Goal: Transaction & Acquisition: Book appointment/travel/reservation

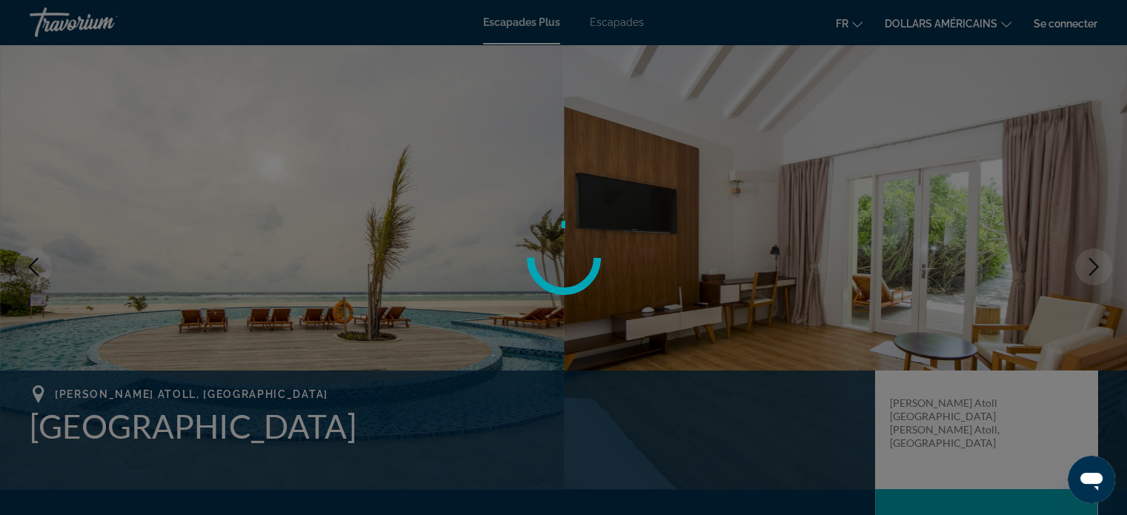
click at [1079, 17] on div at bounding box center [563, 257] width 1127 height 515
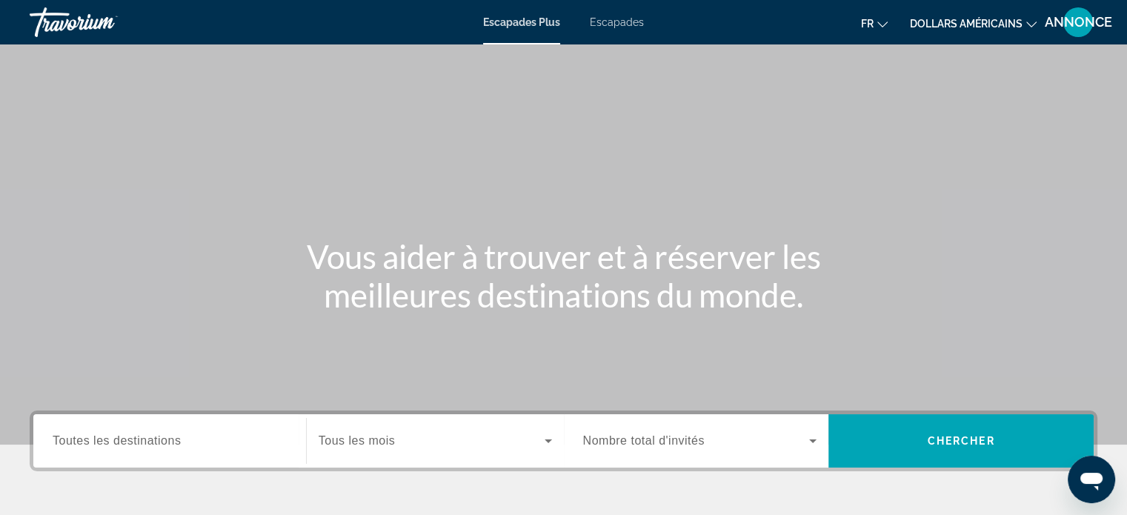
scroll to position [285, 0]
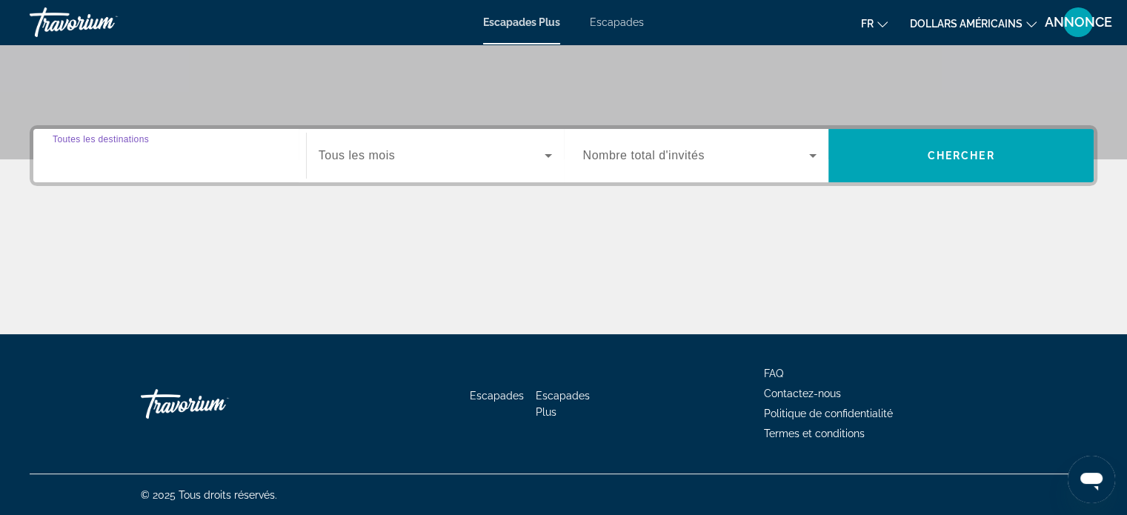
click at [241, 156] on input "Destination Toutes les destinations" at bounding box center [170, 156] width 234 height 18
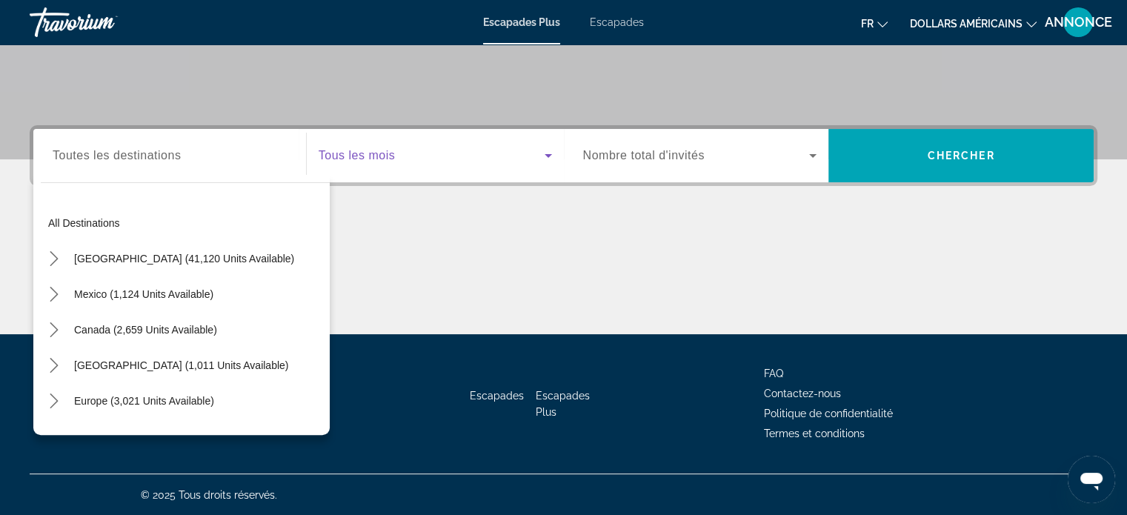
click at [358, 162] on span "Widget de recherche" at bounding box center [431, 156] width 226 height 18
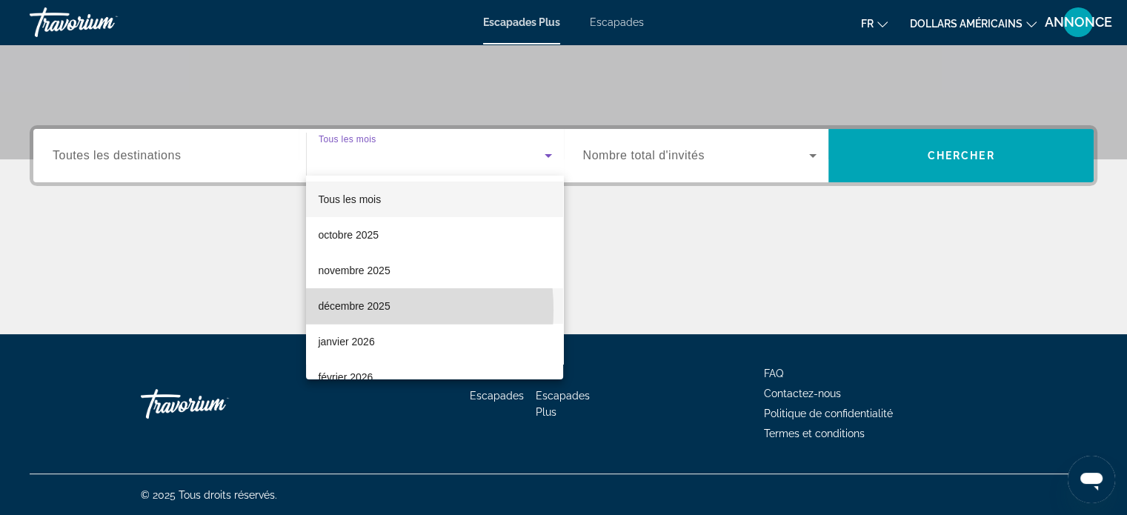
click at [342, 310] on font "décembre 2025" at bounding box center [354, 306] width 72 height 12
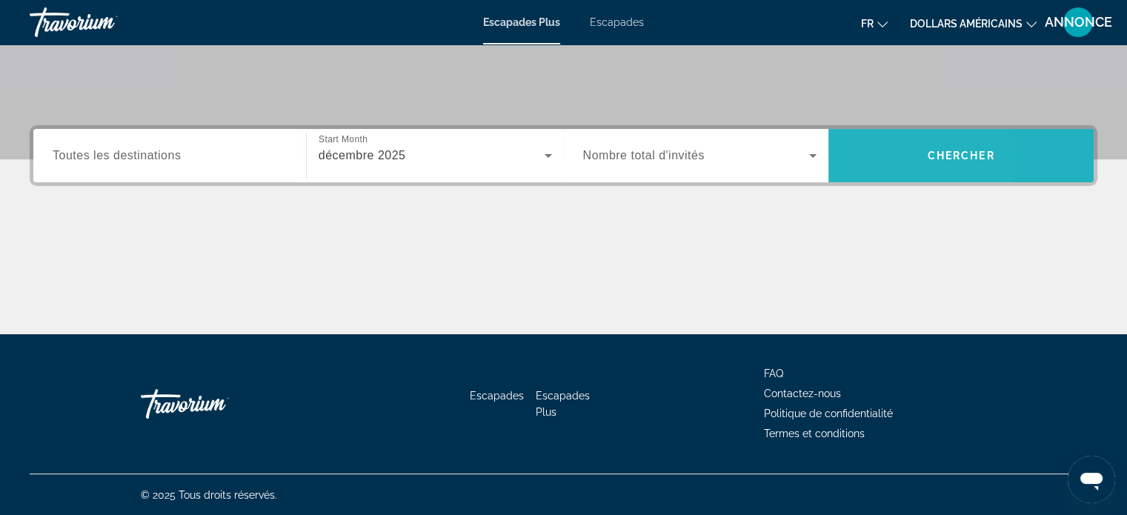
click at [865, 153] on span "Recherche" at bounding box center [960, 156] width 265 height 36
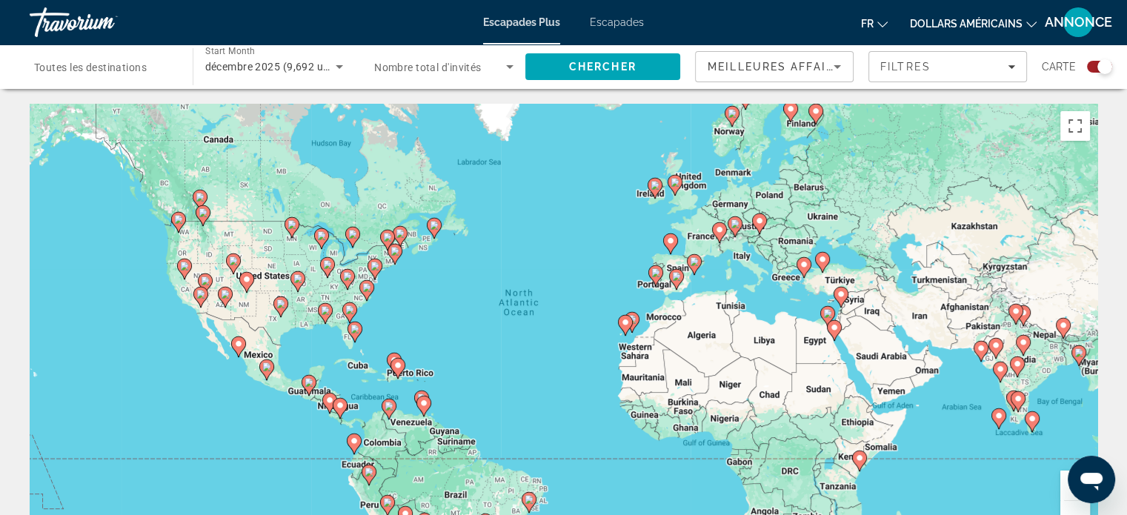
click at [597, 239] on div "To activate drag with keyboard, press Alt + Enter. Once in keyboard drag state,…" at bounding box center [563, 326] width 1067 height 444
click at [1103, 67] on div "Search widget" at bounding box center [1104, 66] width 15 height 15
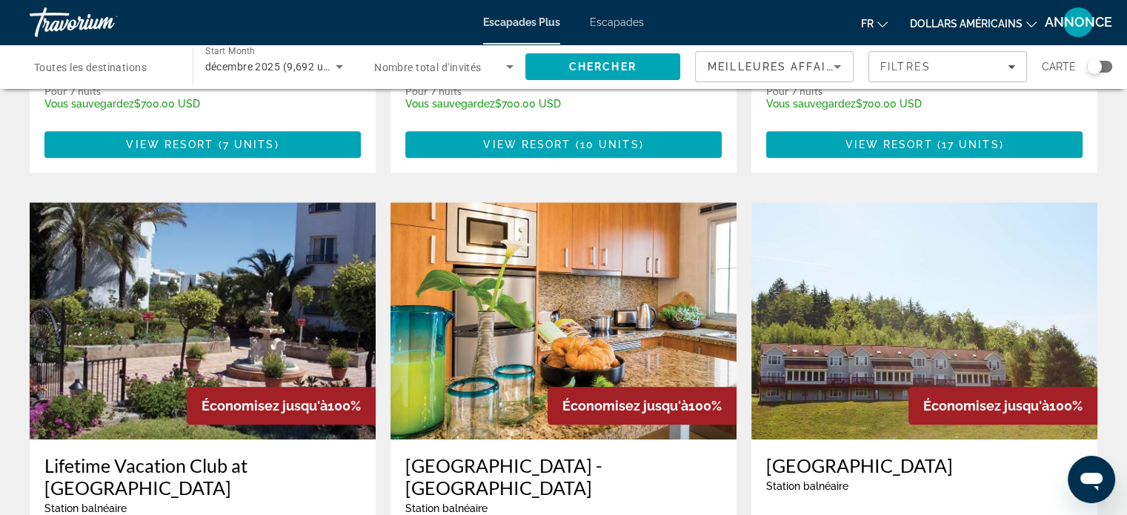
scroll to position [1523, 0]
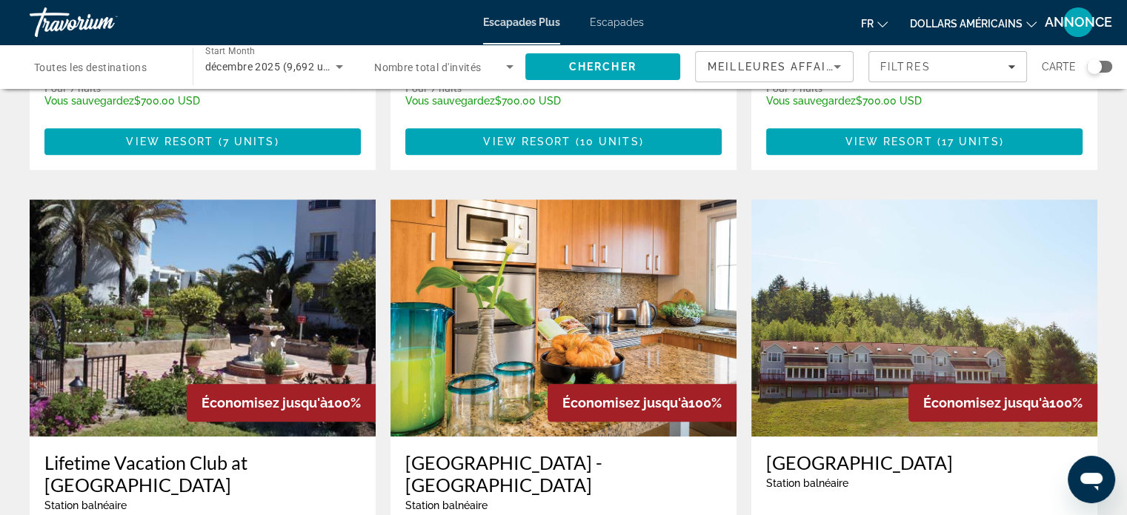
drag, startPoint x: 1072, startPoint y: 426, endPoint x: 1061, endPoint y: 450, distance: 26.2
click at [1061, 450] on div "[GEOGRAPHIC_DATA] balnéaire - Ceci est une station d'adultes seulement [GEOGRAP…" at bounding box center [924, 512] width 346 height 153
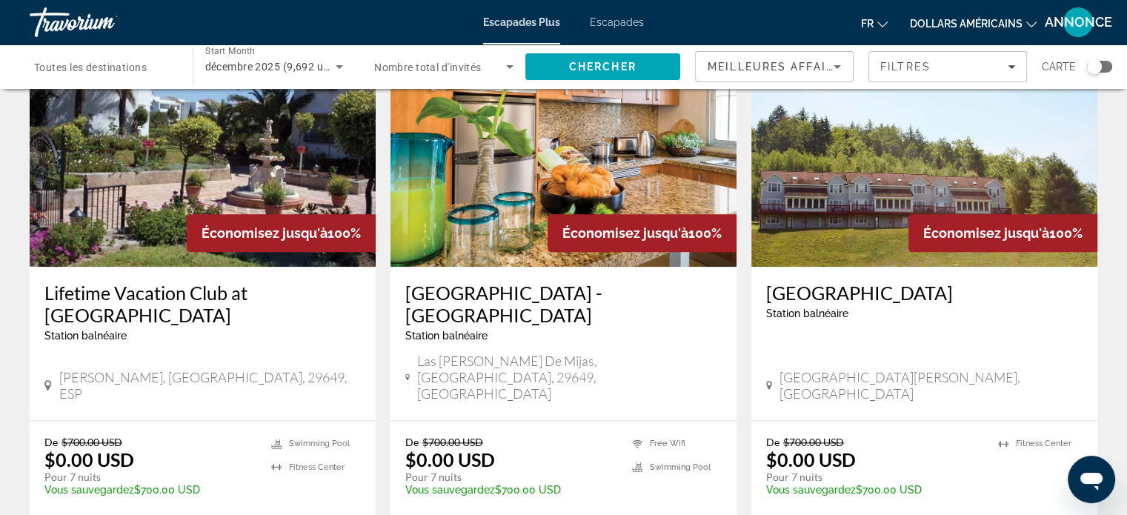
scroll to position [1699, 0]
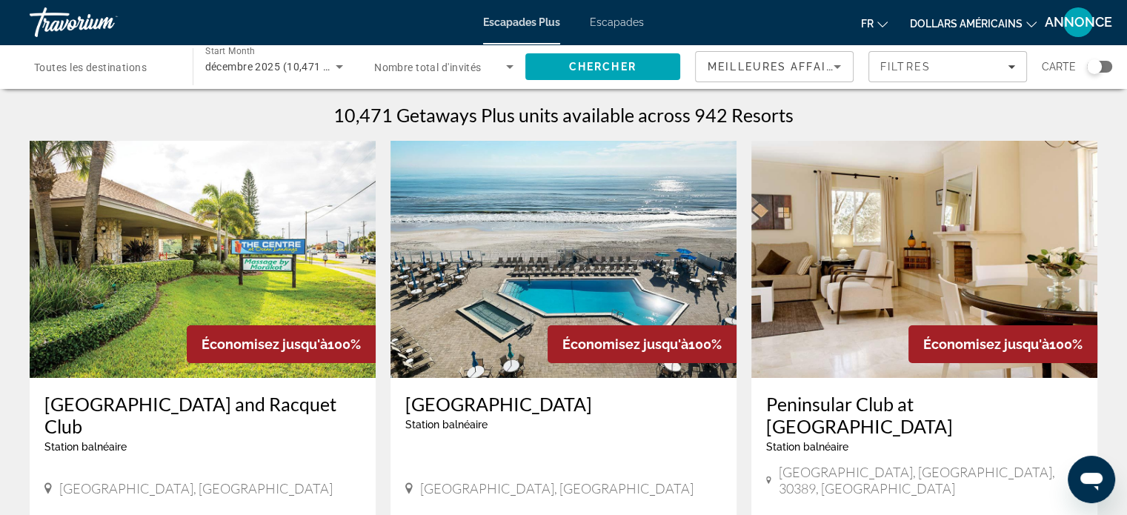
click at [563, 406] on h3 "[GEOGRAPHIC_DATA]" at bounding box center [563, 404] width 316 height 22
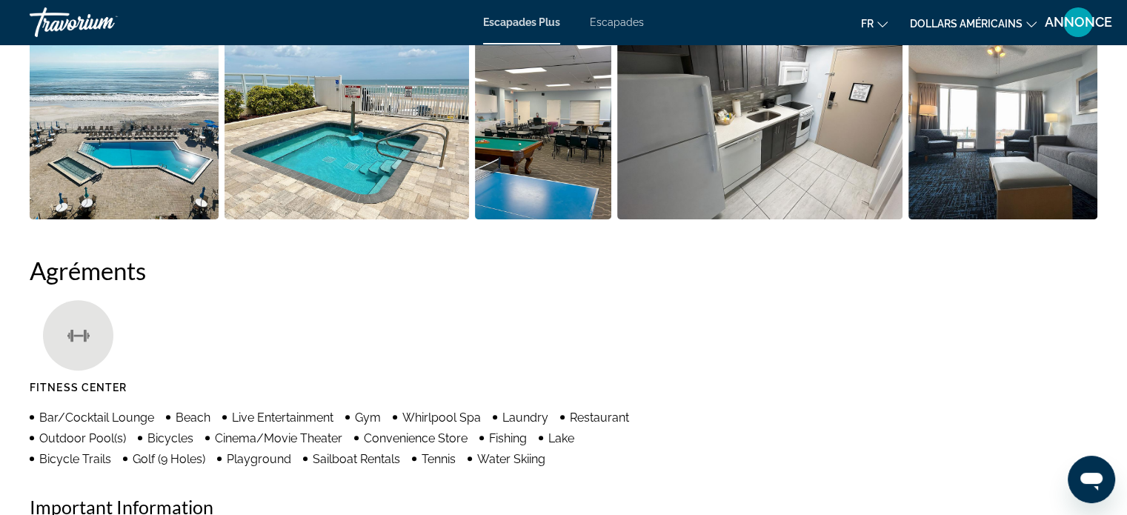
scroll to position [320, 0]
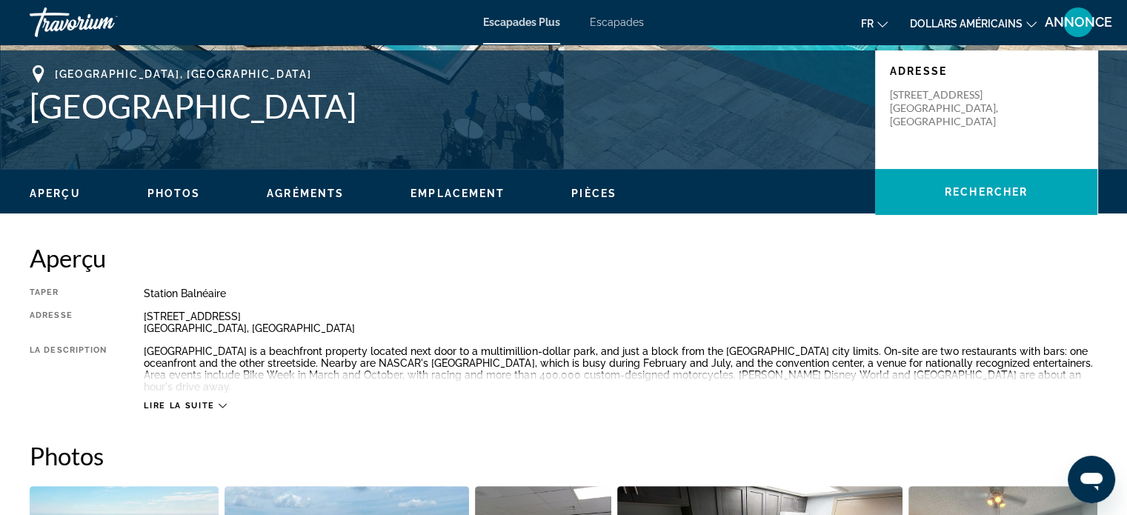
click at [964, 7] on div "fr English Español Français Italiano Português русский dollars américains USD (…" at bounding box center [877, 22] width 438 height 31
click at [967, 15] on button "dollars américains USD ($) MXN (Mex$) CAD (Can$) GBP (£) EUR (€) AUD (A$) NZD (…" at bounding box center [973, 23] width 127 height 21
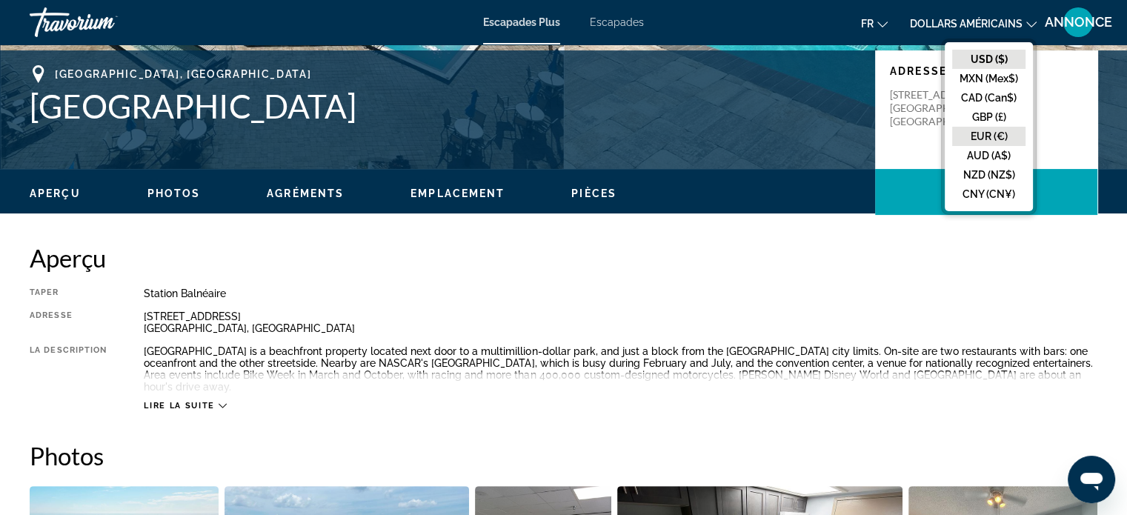
click at [990, 142] on button "EUR (€)" at bounding box center [988, 136] width 73 height 19
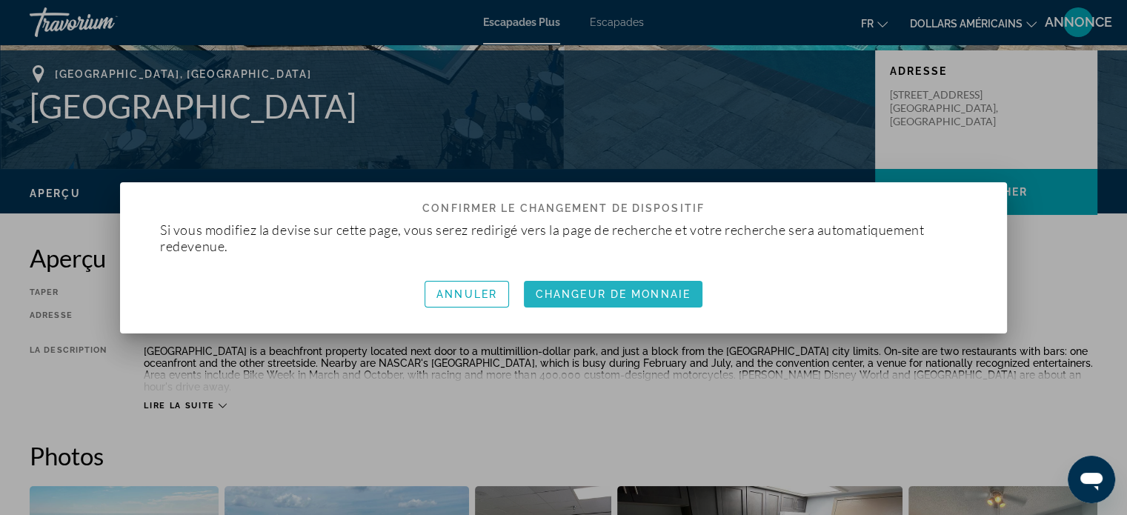
click at [690, 304] on span "button" at bounding box center [613, 294] width 178 height 36
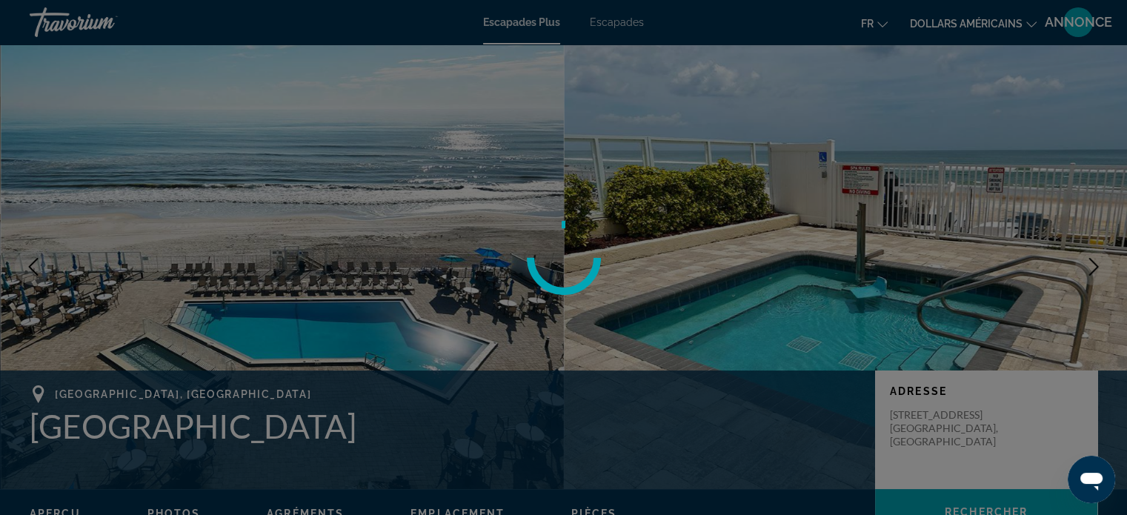
scroll to position [320, 0]
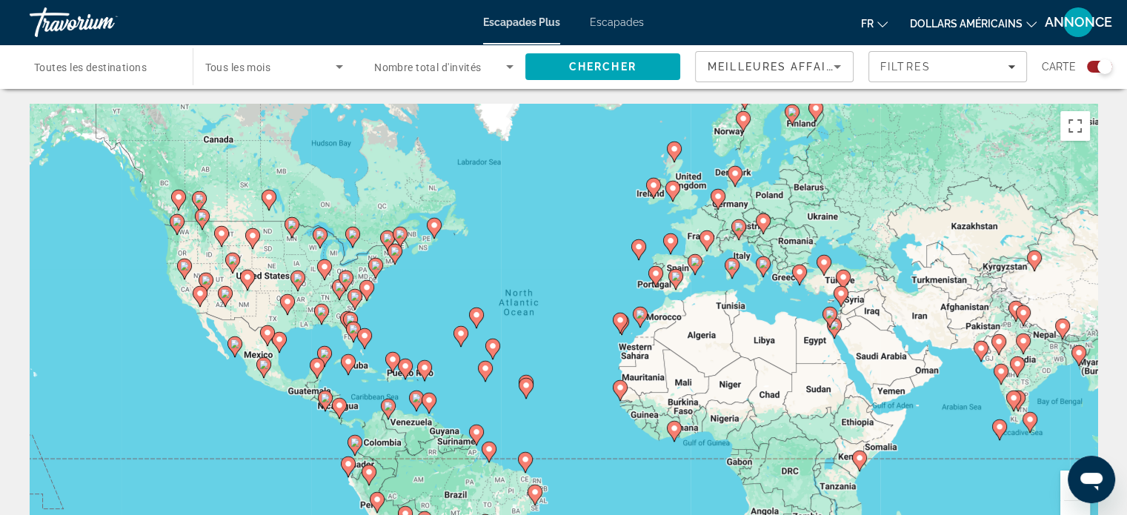
click at [341, 82] on div "Search widget" at bounding box center [274, 66] width 138 height 41
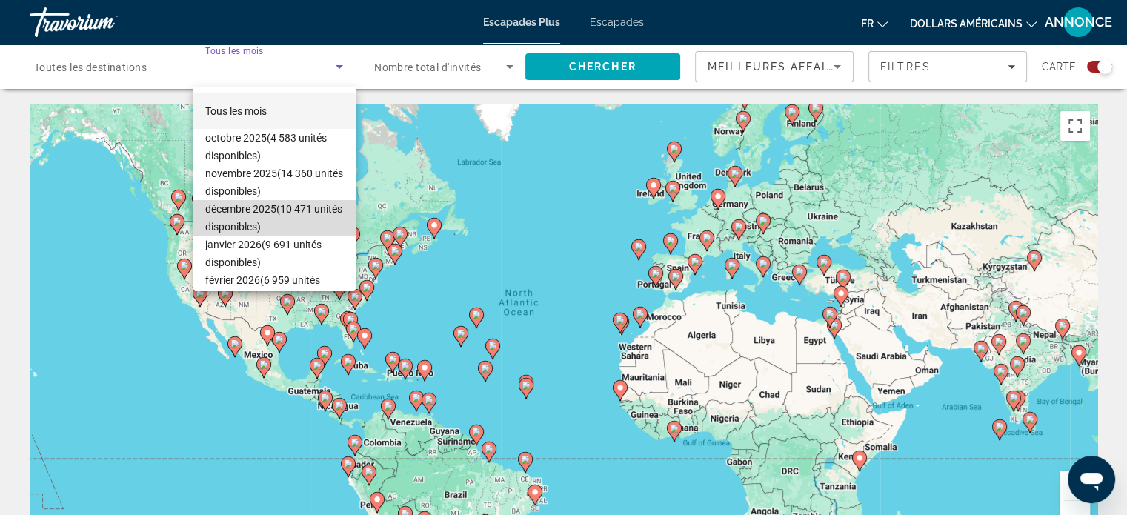
click at [299, 204] on font "(10 471 unités disponibles)" at bounding box center [273, 218] width 137 height 30
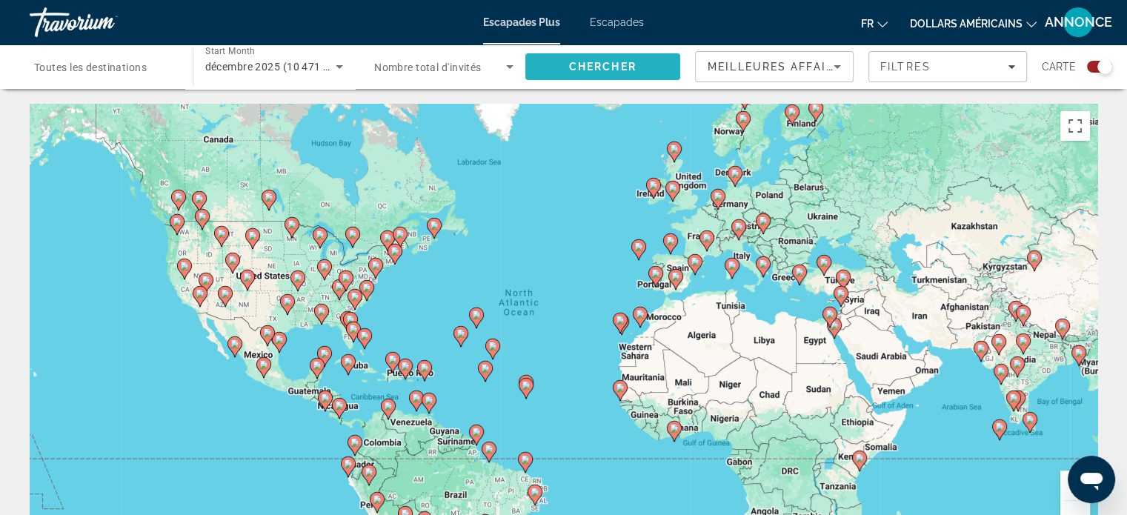
click at [612, 59] on span "Search" at bounding box center [603, 67] width 156 height 36
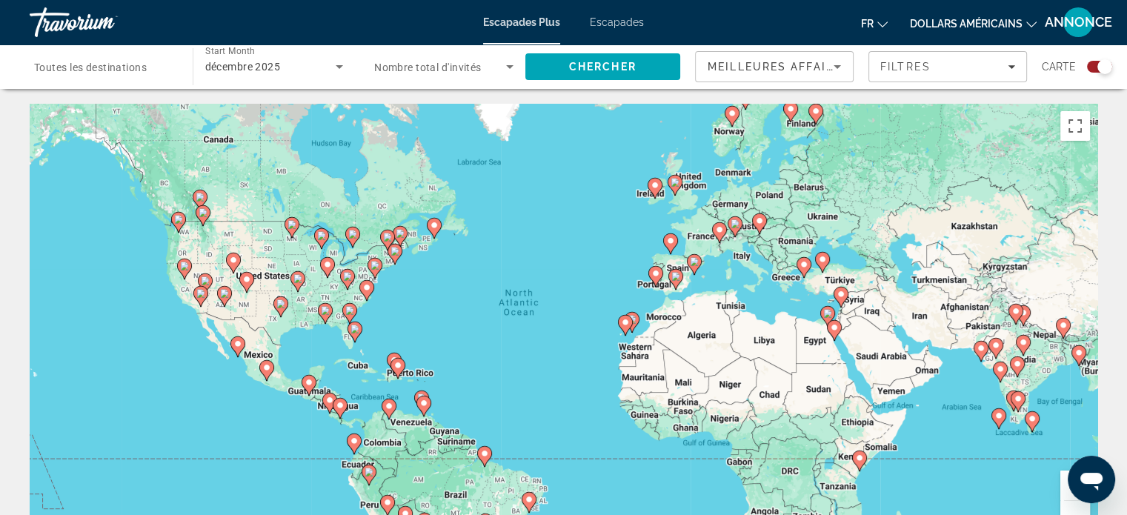
click at [1110, 67] on div "Search widget" at bounding box center [1104, 66] width 15 height 15
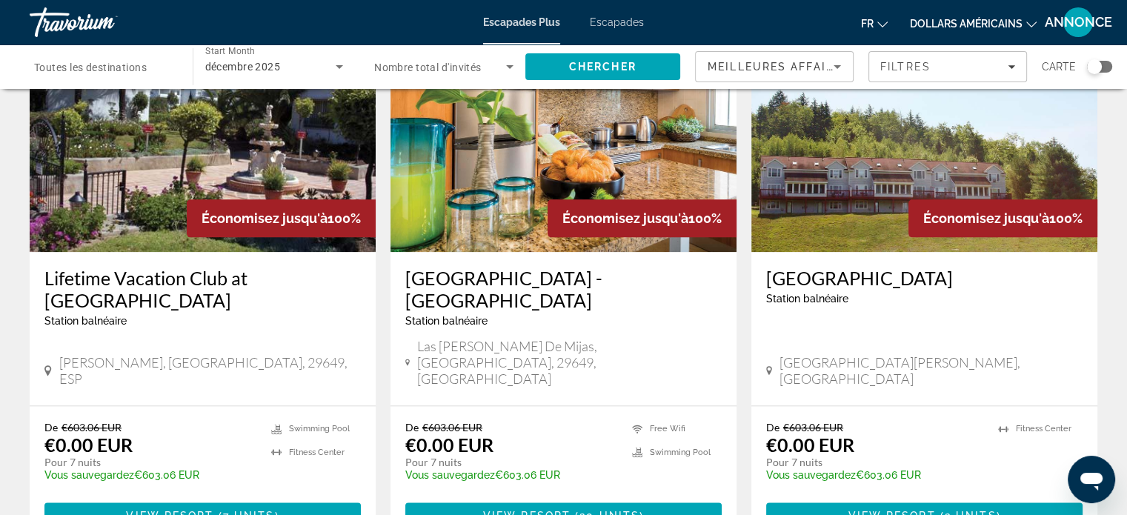
scroll to position [1834, 0]
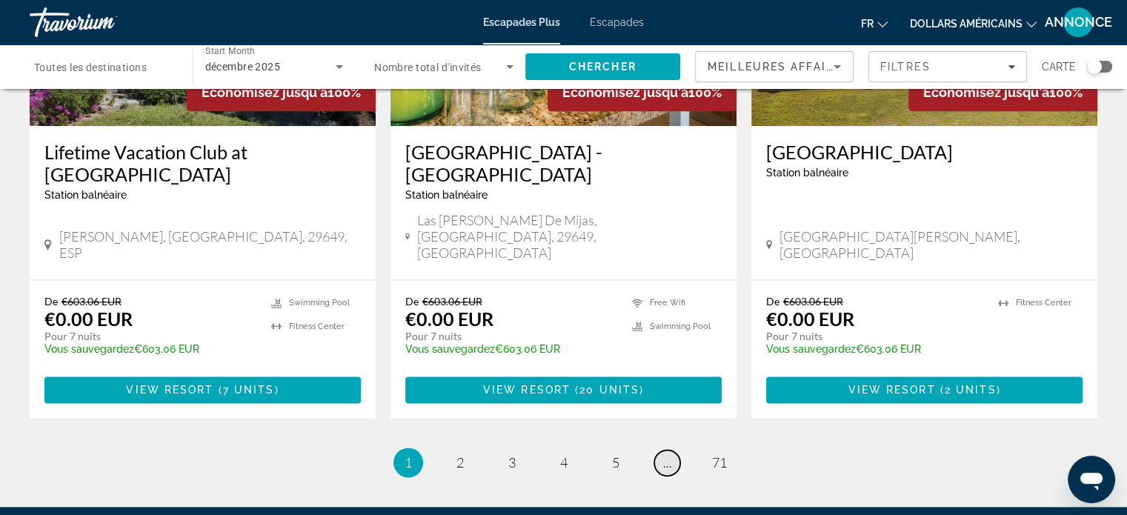
click at [665, 454] on span "..." at bounding box center [667, 462] width 9 height 16
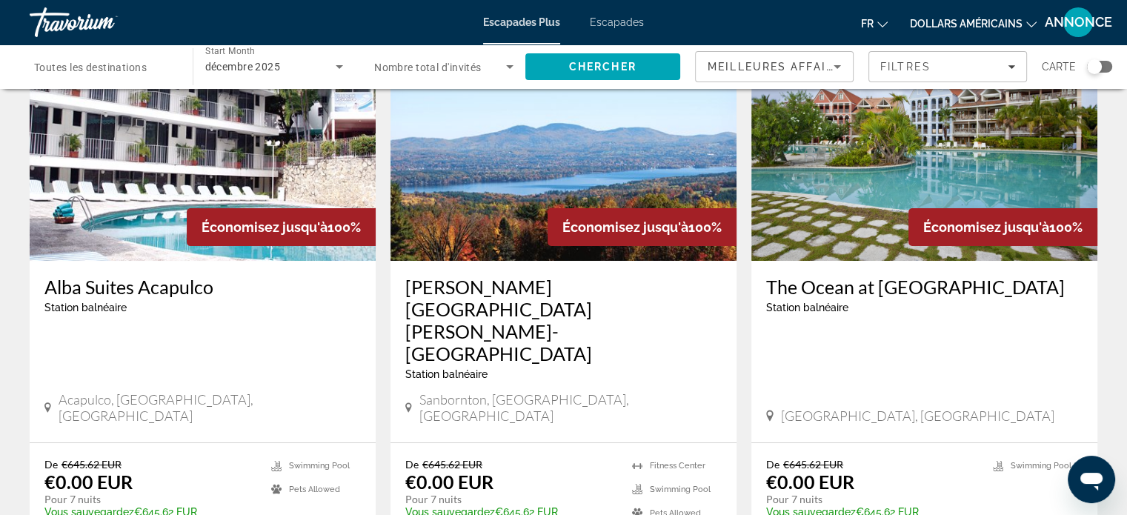
scroll to position [119, 0]
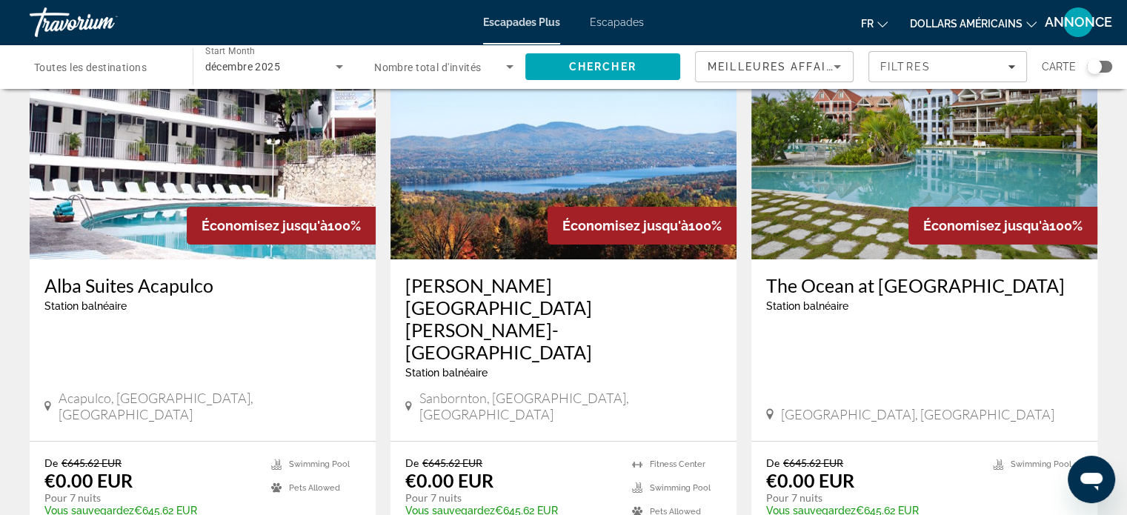
click at [941, 287] on h3 "The Ocean at [GEOGRAPHIC_DATA]" at bounding box center [924, 285] width 316 height 22
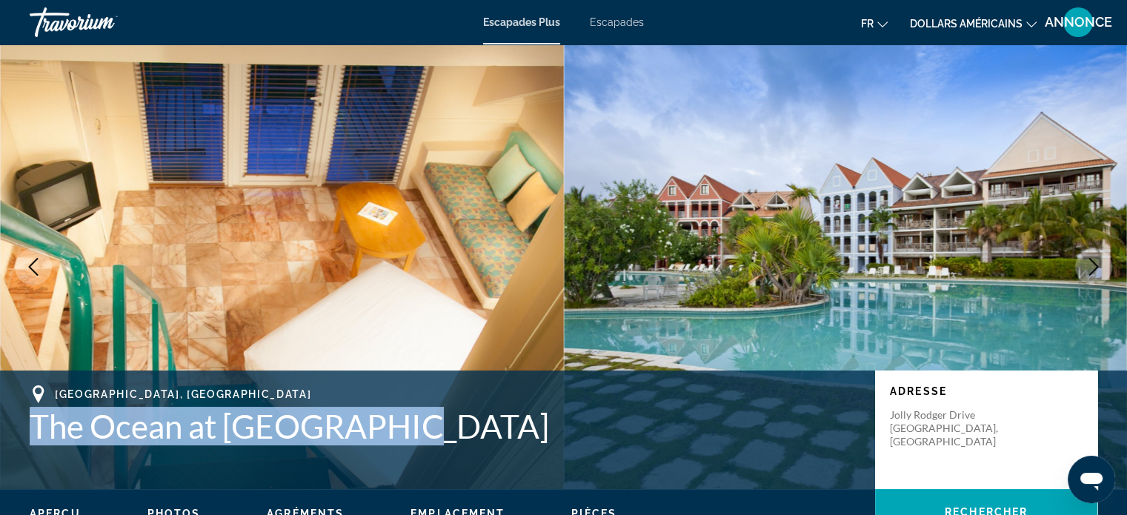
drag, startPoint x: 397, startPoint y: 435, endPoint x: 22, endPoint y: 443, distance: 374.9
click at [22, 443] on div "[GEOGRAPHIC_DATA], [GEOGRAPHIC_DATA] The Ocean at [GEOGRAPHIC_DATA] Adresse [PE…" at bounding box center [563, 429] width 1127 height 89
drag, startPoint x: 401, startPoint y: 429, endPoint x: 33, endPoint y: 420, distance: 368.2
click at [33, 420] on h1 "The Ocean at [GEOGRAPHIC_DATA]" at bounding box center [445, 426] width 830 height 39
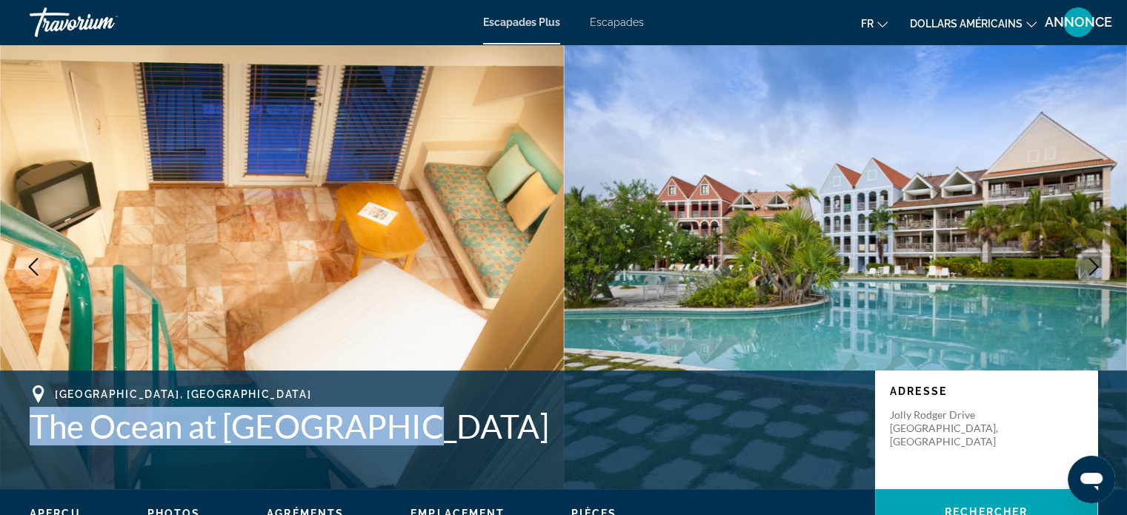
copy h1 "The Ocean at [GEOGRAPHIC_DATA]"
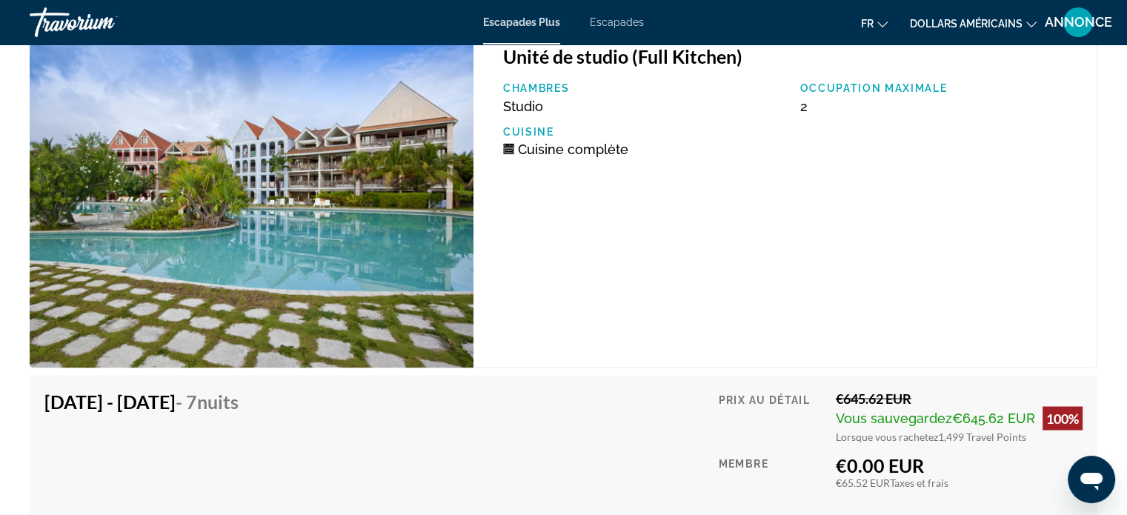
scroll to position [3152, 0]
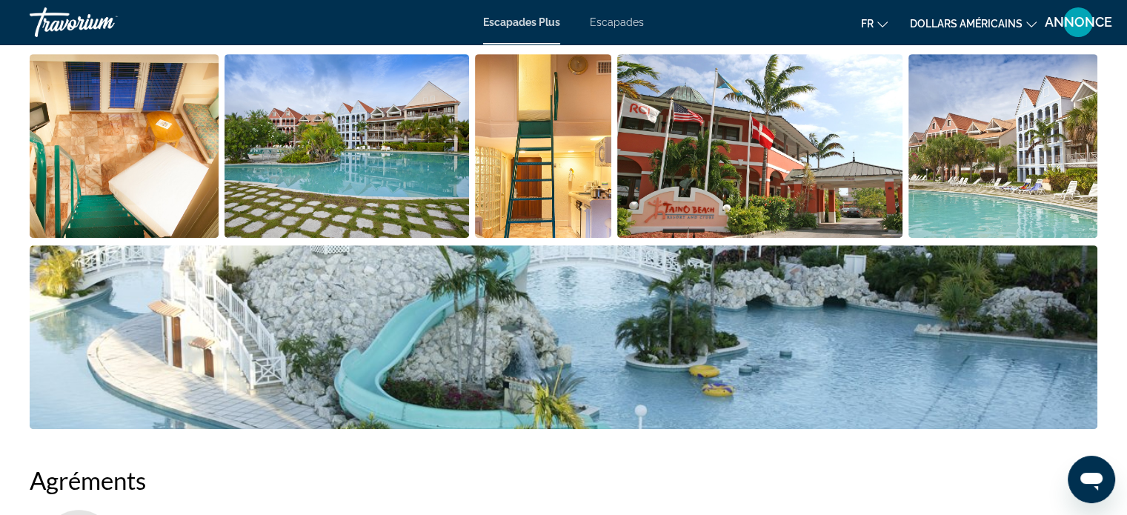
scroll to position [765, 0]
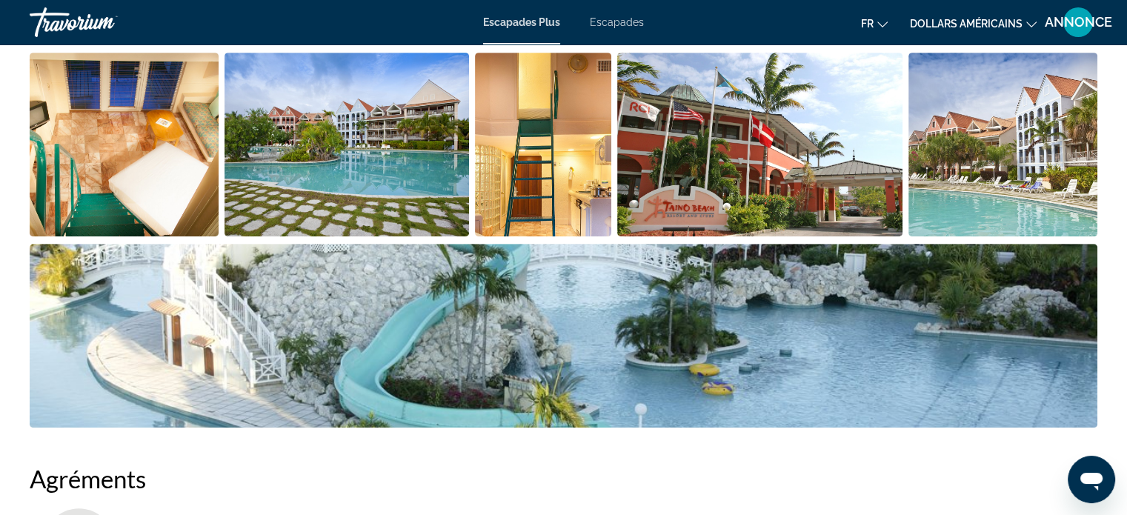
click at [438, 386] on img "Open full-screen image slider" at bounding box center [563, 336] width 1067 height 184
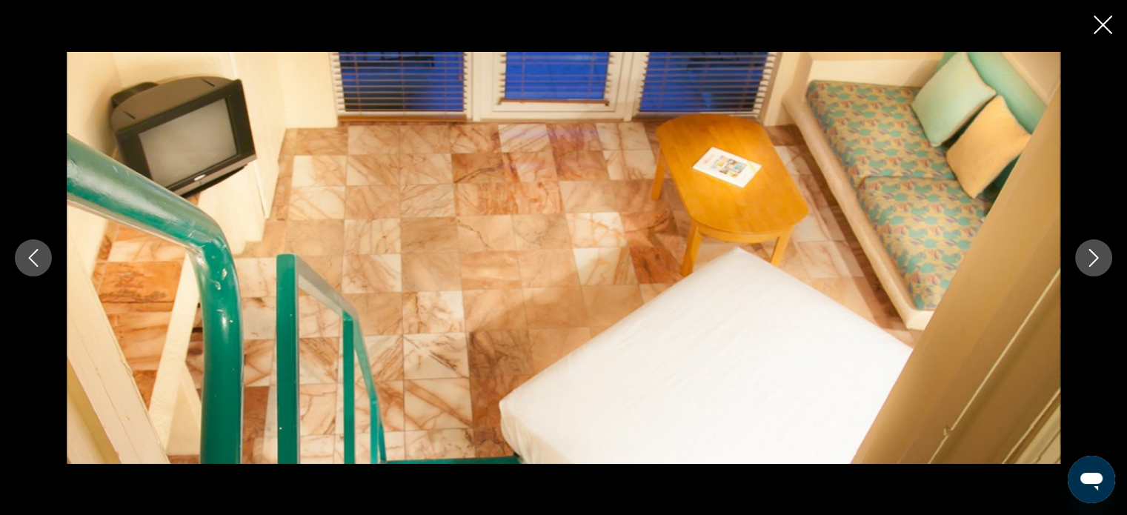
click at [1077, 250] on button "Next image" at bounding box center [1093, 257] width 37 height 37
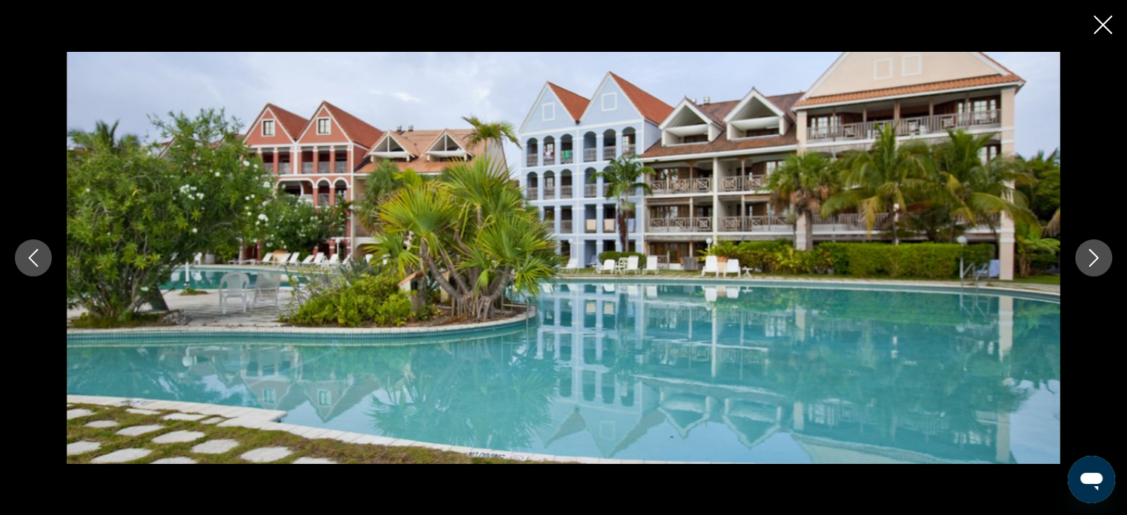
click at [1077, 250] on button "Next image" at bounding box center [1093, 257] width 37 height 37
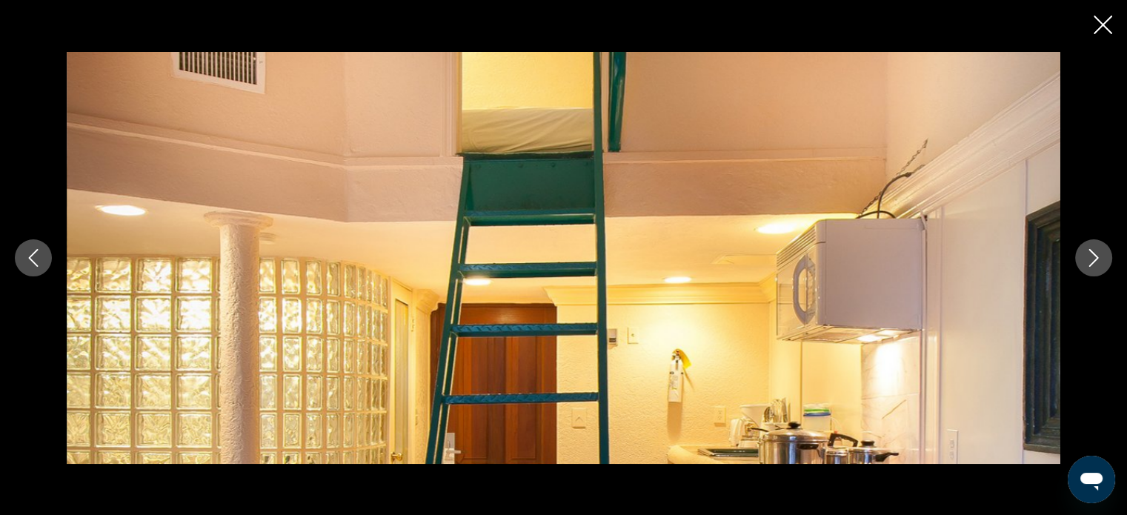
click at [1077, 250] on button "Next image" at bounding box center [1093, 257] width 37 height 37
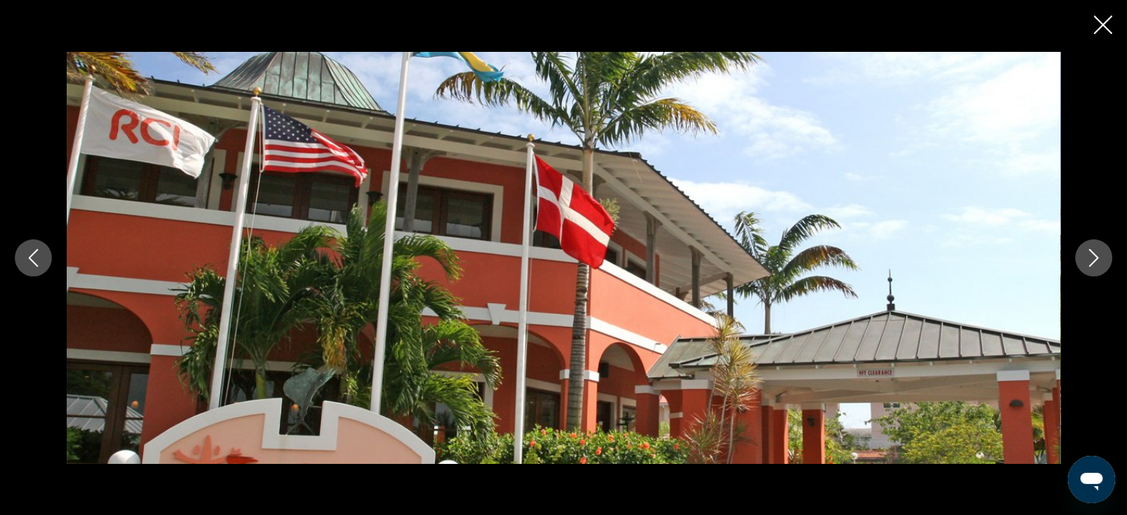
click at [1077, 250] on button "Next image" at bounding box center [1093, 257] width 37 height 37
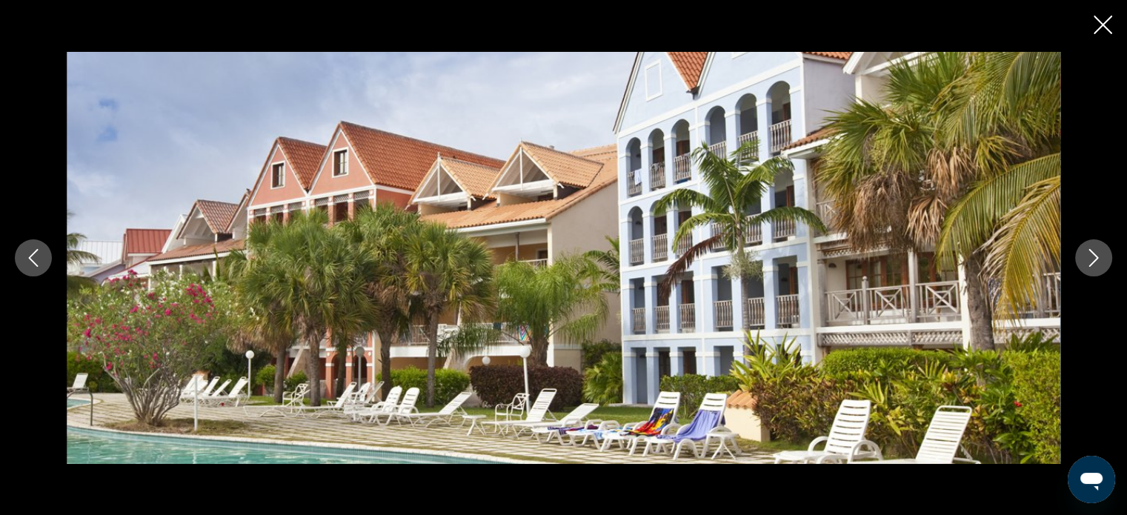
click at [1077, 250] on button "Next image" at bounding box center [1093, 257] width 37 height 37
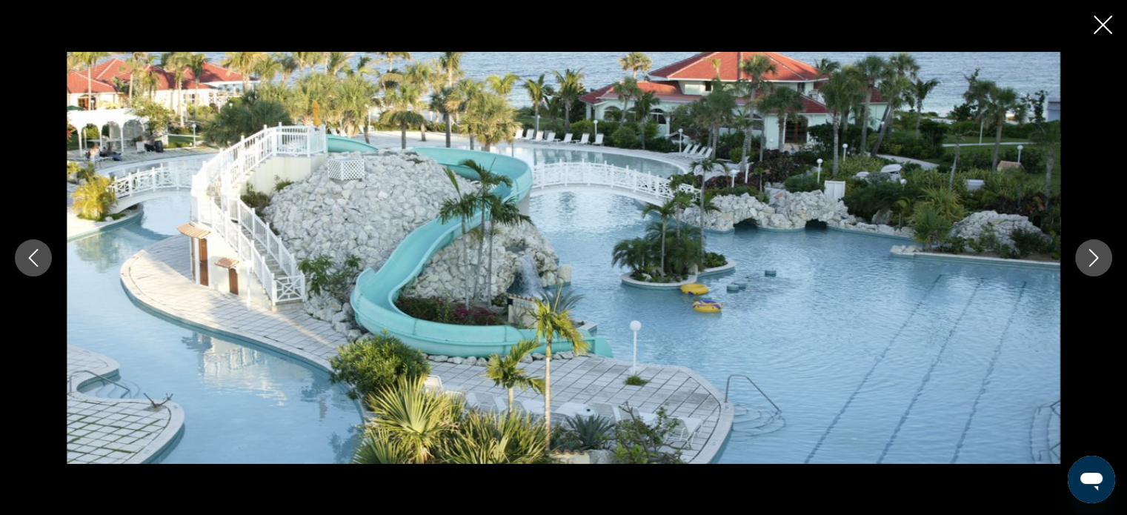
click at [1107, 23] on icon "Close slideshow" at bounding box center [1102, 25] width 19 height 19
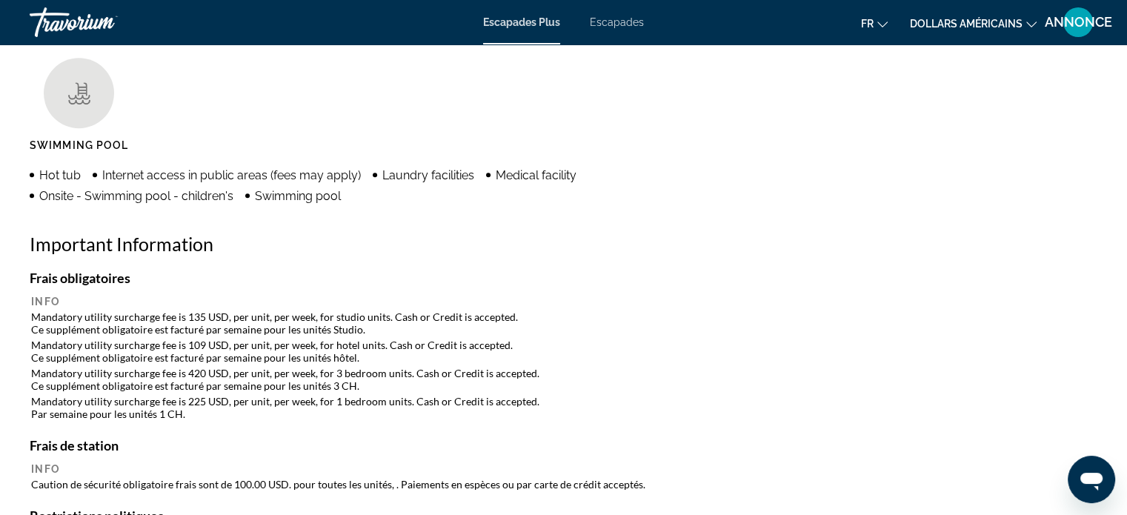
scroll to position [1666, 0]
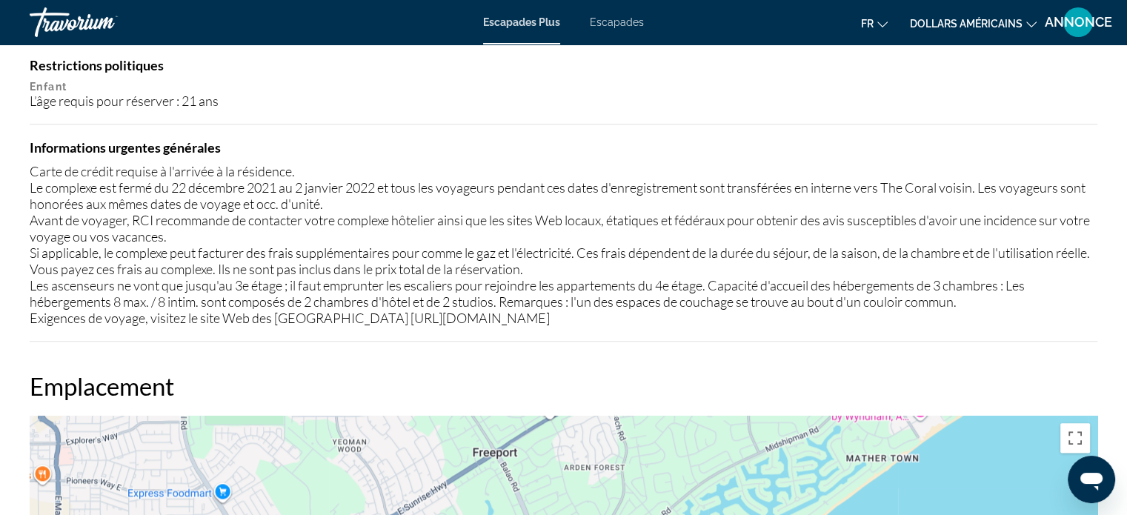
click at [410, 248] on div "Carte de crédit requise à l'arrivée à la résidence. Le complexe est fermé du 22…" at bounding box center [563, 244] width 1067 height 163
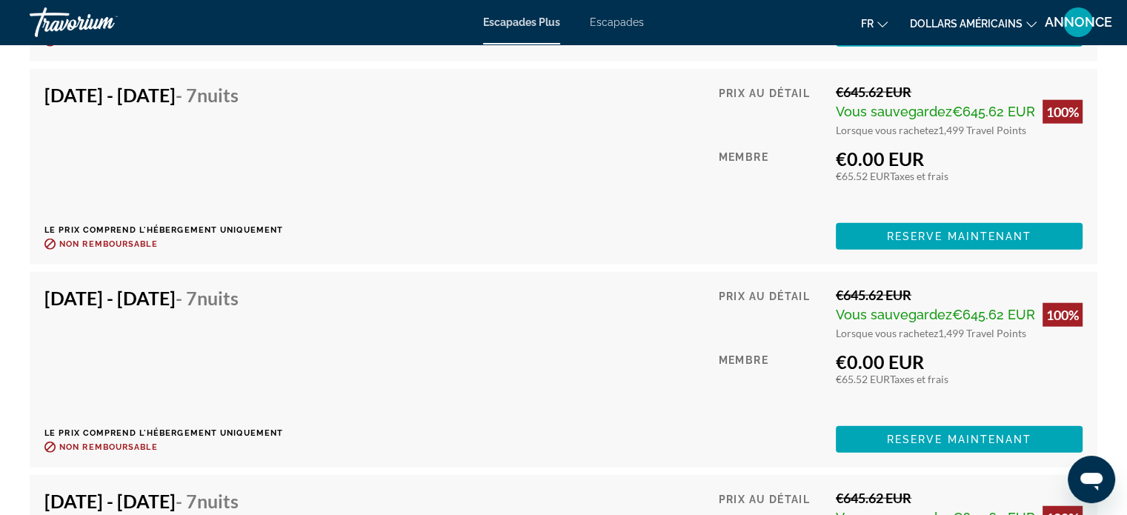
scroll to position [3614, 0]
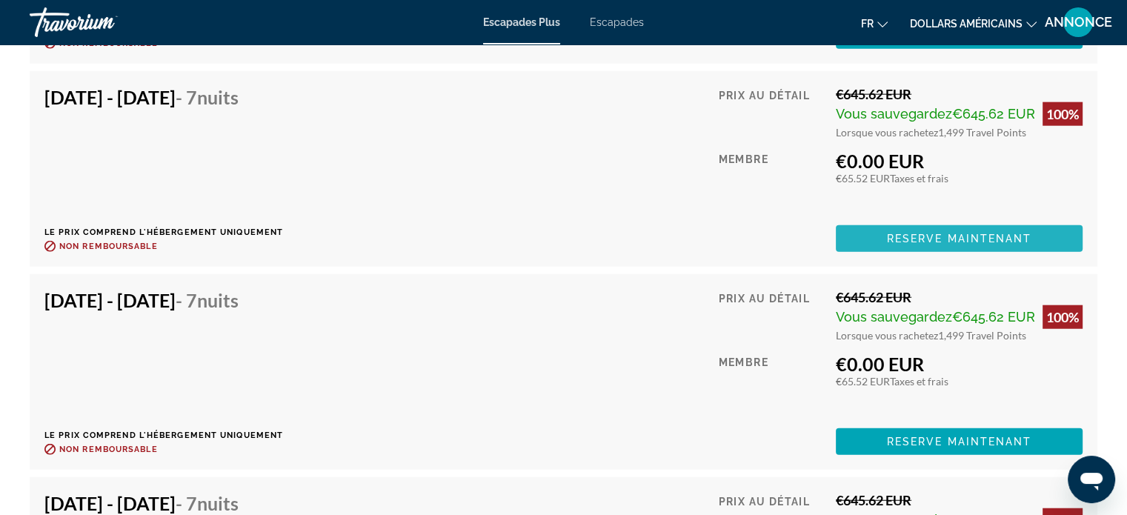
click at [910, 238] on span "Reserve maintenant" at bounding box center [959, 239] width 145 height 12
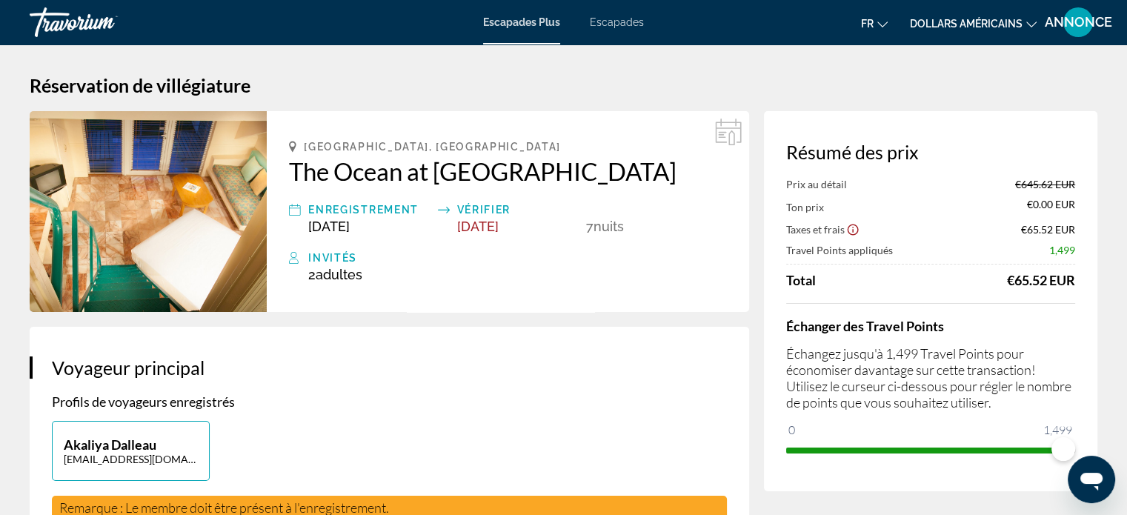
scroll to position [30, 0]
